Goal: Book appointment/travel/reservation

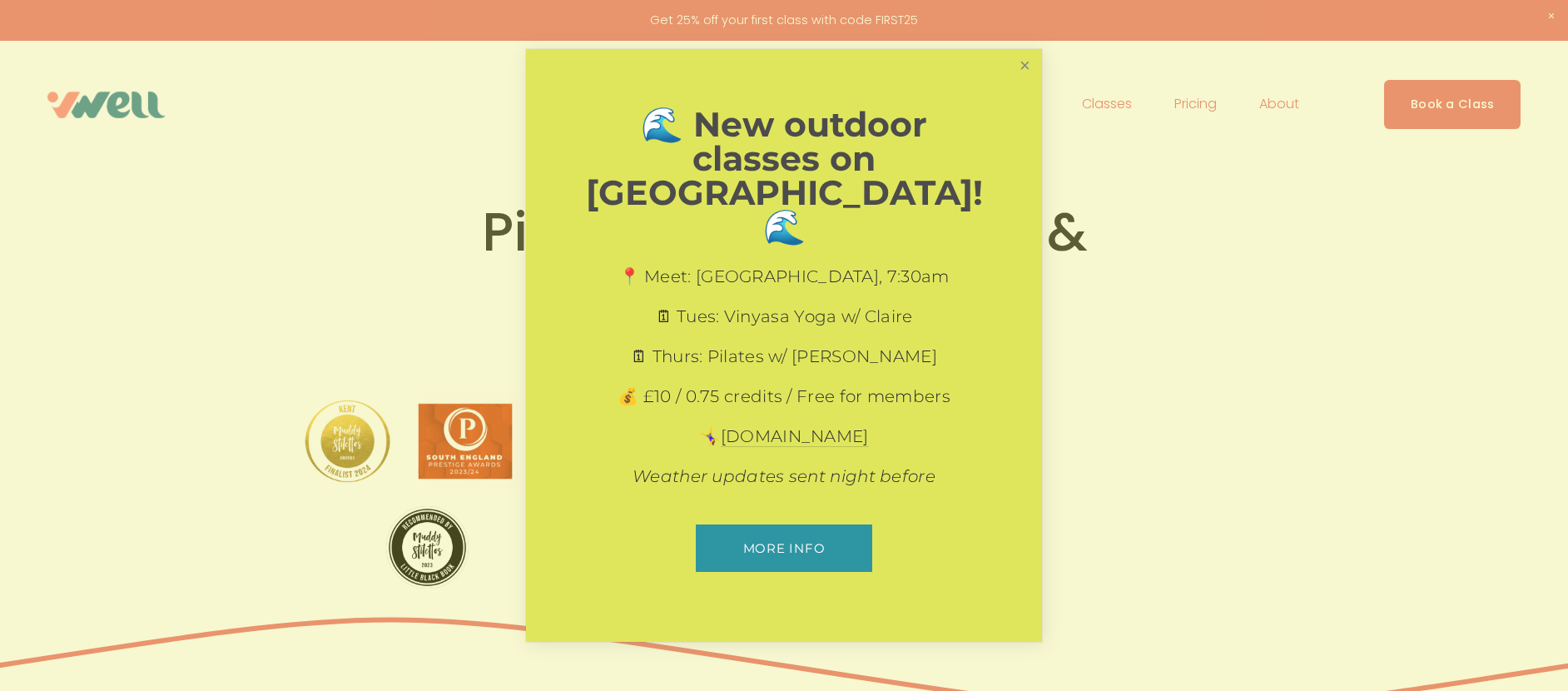
click at [1031, 81] on link "Close" at bounding box center [1025, 66] width 29 height 29
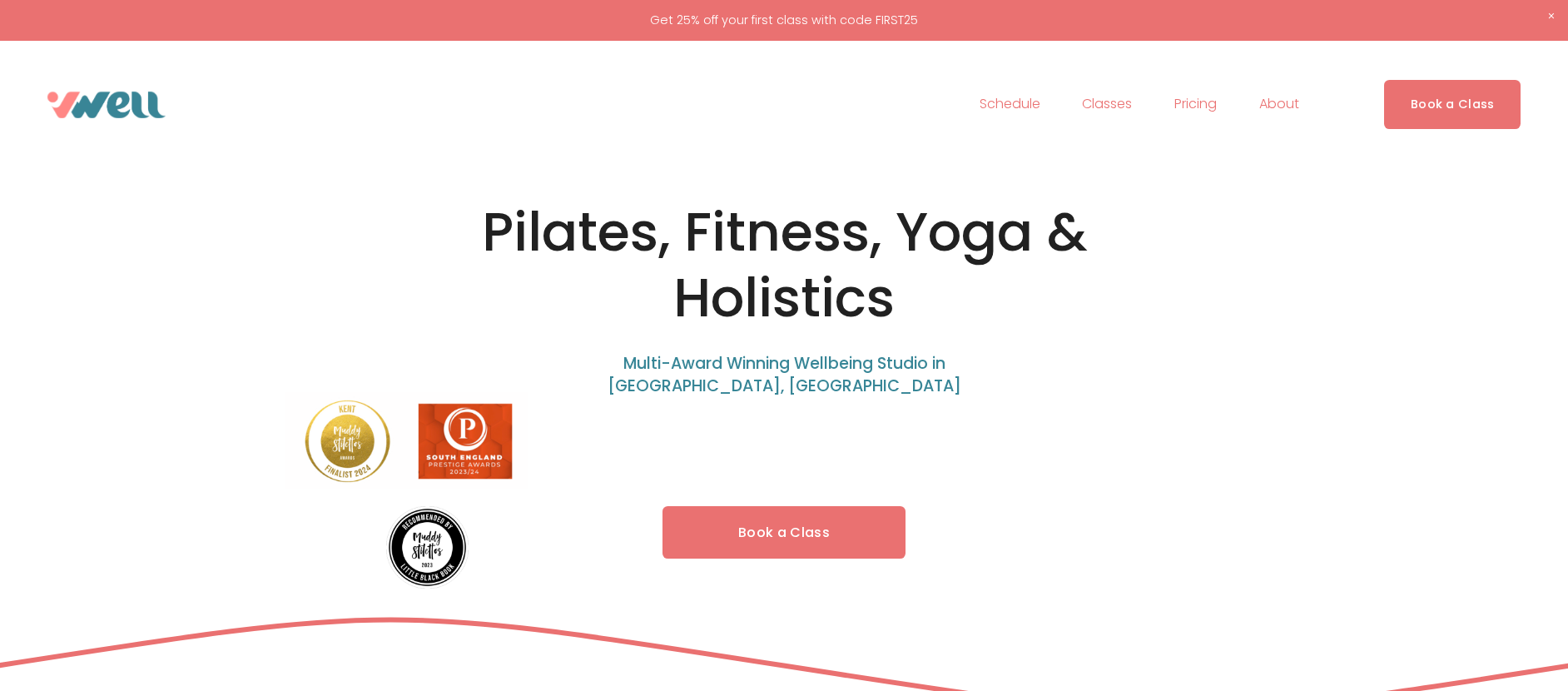
click at [1000, 101] on link "Schedule" at bounding box center [1010, 105] width 60 height 27
